Goal: Contribute content: Contribute content

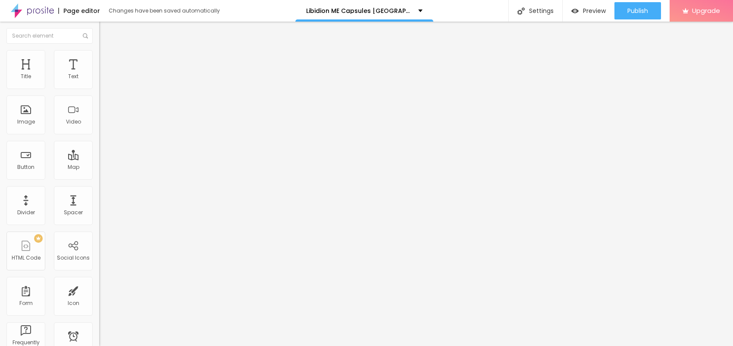
click at [99, 74] on span "Add image" at bounding box center [116, 70] width 35 height 7
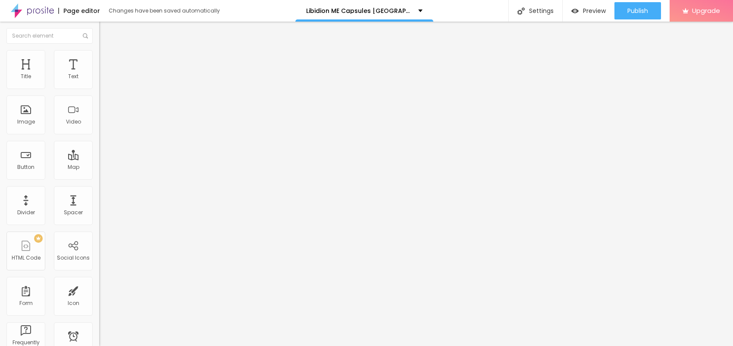
drag, startPoint x: 44, startPoint y: 153, endPoint x: 47, endPoint y: 160, distance: 7.5
click at [99, 87] on input "text" at bounding box center [151, 83] width 104 height 9
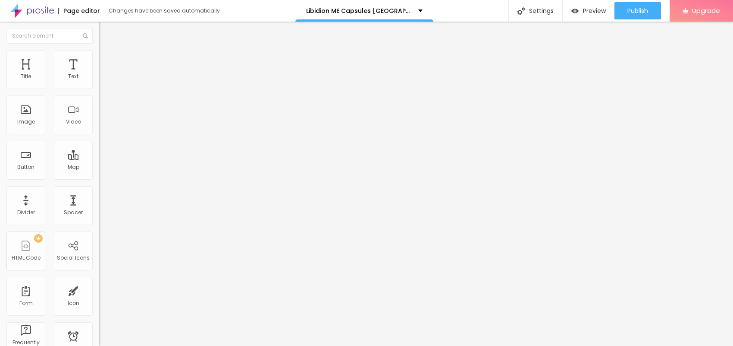
paste input "Libidion ME Capsules [GEOGRAPHIC_DATA]"
type input "Libidion ME Capsules [GEOGRAPHIC_DATA]"
drag, startPoint x: 26, startPoint y: 230, endPoint x: 0, endPoint y: 231, distance: 25.9
click at [99, 197] on div "Change image Image description (Alt) Libidion ME Capsules France Align Aspect R…" at bounding box center [148, 132] width 99 height 130
paste input "[URL][DOMAIN_NAME]"
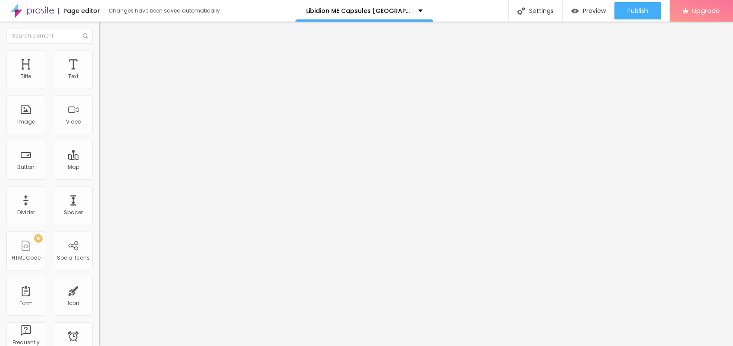
scroll to position [0, 57]
type input "[URL][DOMAIN_NAME]"
click at [99, 197] on div "Change image Image description (Alt) Libidion ME Capsules France Align Aspect R…" at bounding box center [148, 132] width 99 height 130
click at [99, 55] on img at bounding box center [103, 54] width 8 height 8
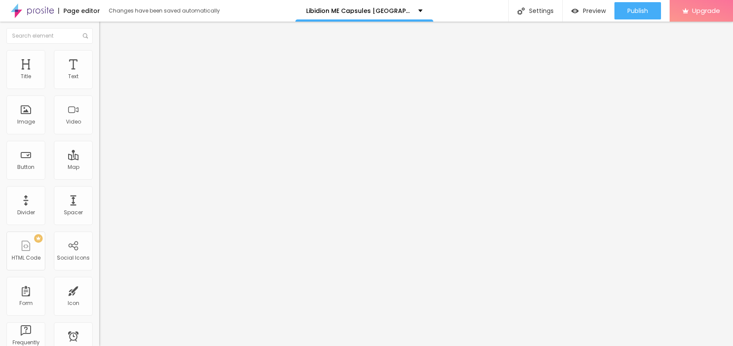
type input "95"
type input "90"
type input "85"
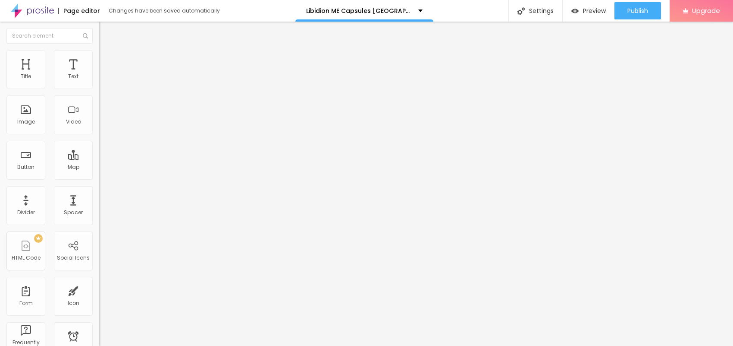
type input "85"
type input "80"
type input "75"
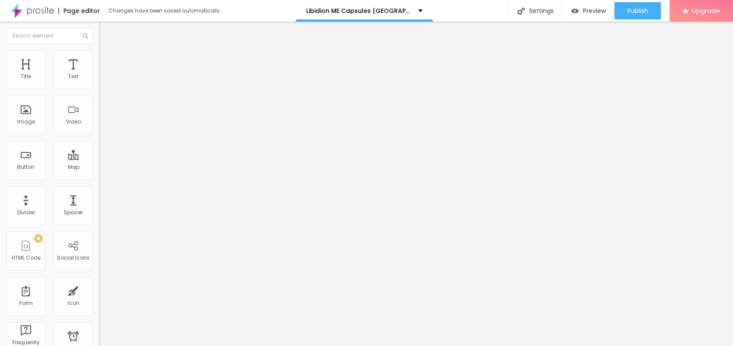
type input "70"
type input "65"
type input "60"
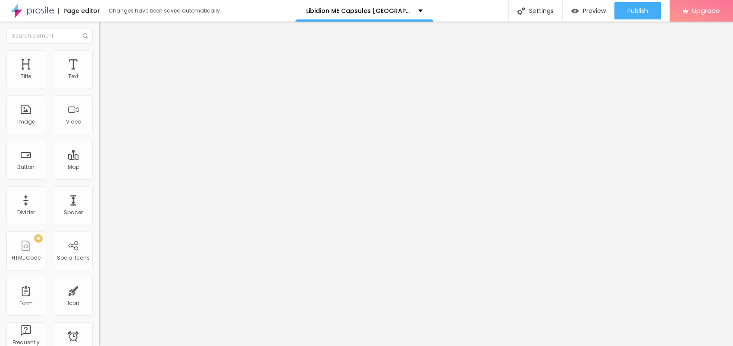
type input "60"
type input "55"
drag, startPoint x: 89, startPoint y: 91, endPoint x: 48, endPoint y: 90, distance: 41.4
type input "55"
click at [99, 88] on input "range" at bounding box center [127, 85] width 56 height 7
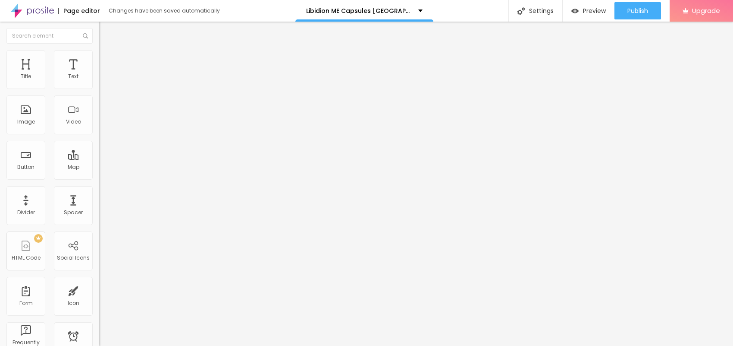
drag, startPoint x: 45, startPoint y: 99, endPoint x: 0, endPoint y: 110, distance: 46.6
click at [99, 110] on div "Text Click me Align Size Default Small Default Big Link URL https:// Open in ne…" at bounding box center [148, 130] width 99 height 126
paste input "😍👇ACHETEZ MAINTENANT😍👇"
type input "😍👇ACHETEZ MAINTENANT😍👇"
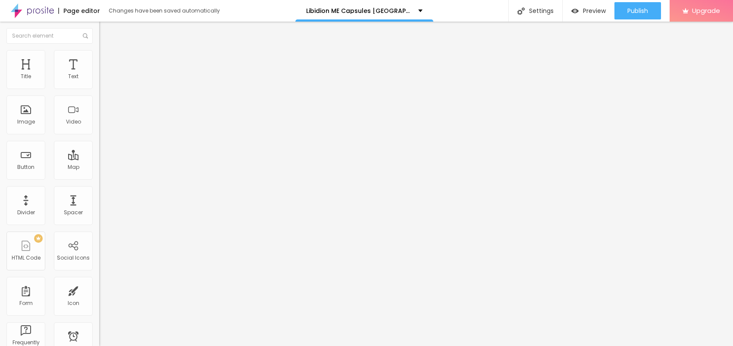
scroll to position [0, 0]
click at [103, 80] on icon "button" at bounding box center [105, 77] width 5 height 5
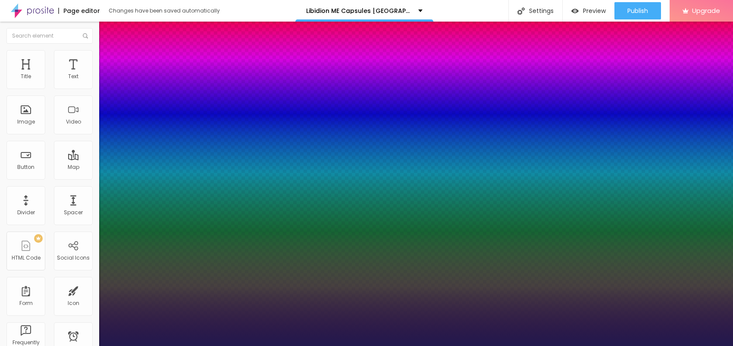
type input "1"
type input "20"
type input "1"
type input "20"
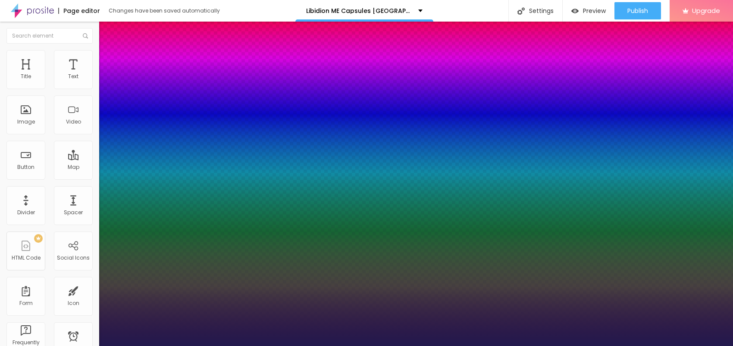
click at [419, 345] on div at bounding box center [366, 346] width 733 height 0
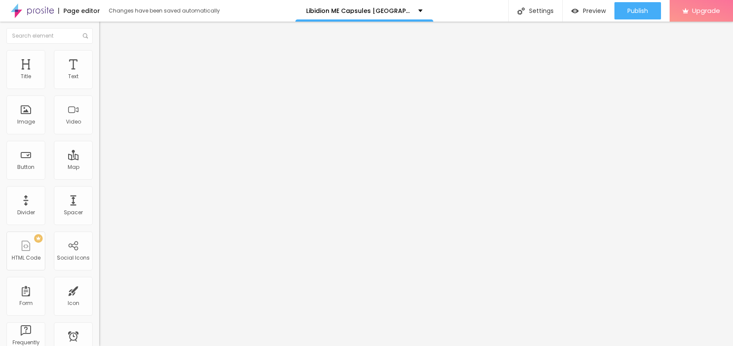
click at [99, 178] on input "https://" at bounding box center [151, 173] width 104 height 9
paste input "[DOMAIN_NAME][URL]"
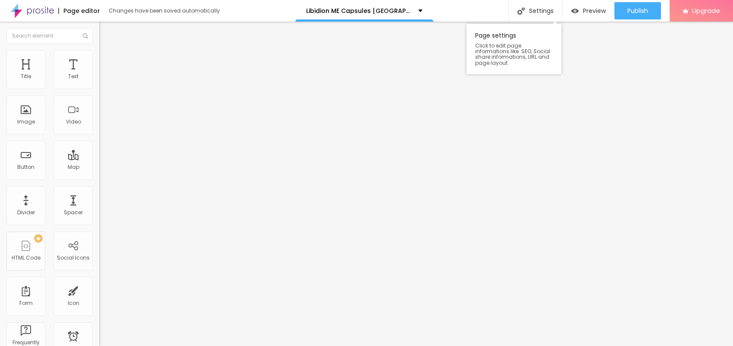
type input "[URL][DOMAIN_NAME]"
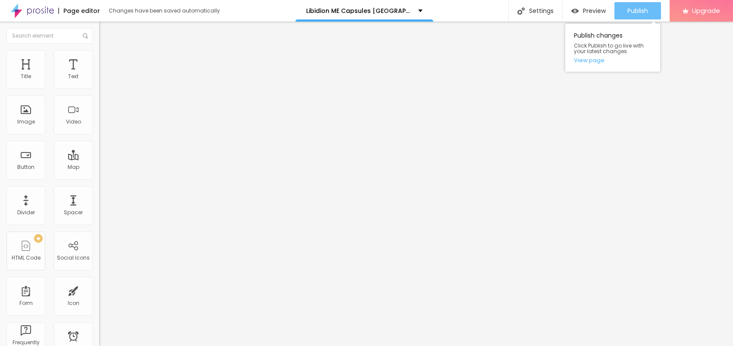
click at [623, 5] on button "Publish" at bounding box center [638, 10] width 47 height 17
click at [592, 63] on link "View page" at bounding box center [613, 60] width 78 height 6
